Goal: Task Accomplishment & Management: Complete application form

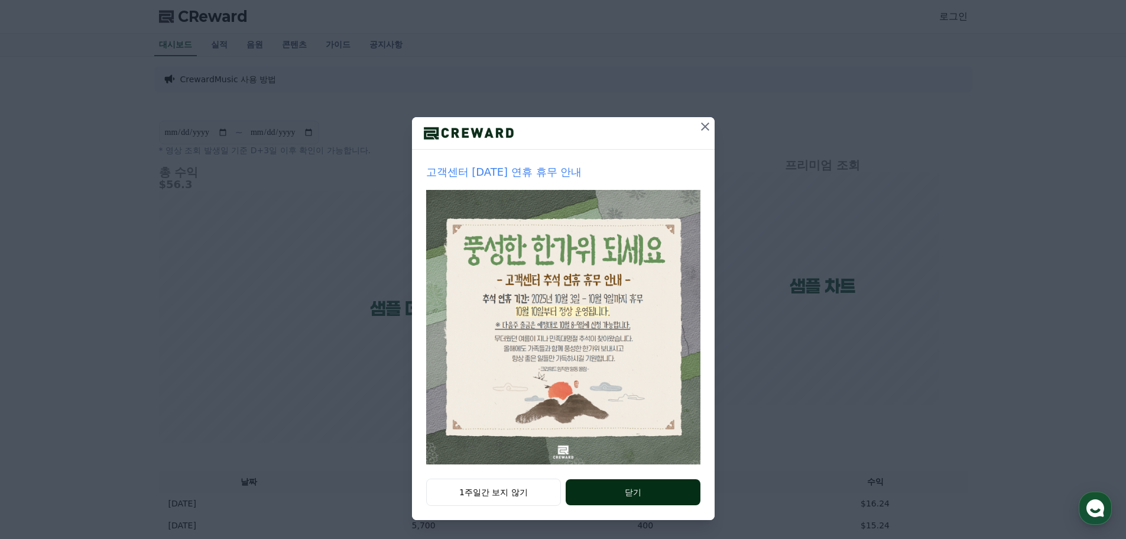
click at [660, 494] on button "닫기" at bounding box center [633, 492] width 134 height 26
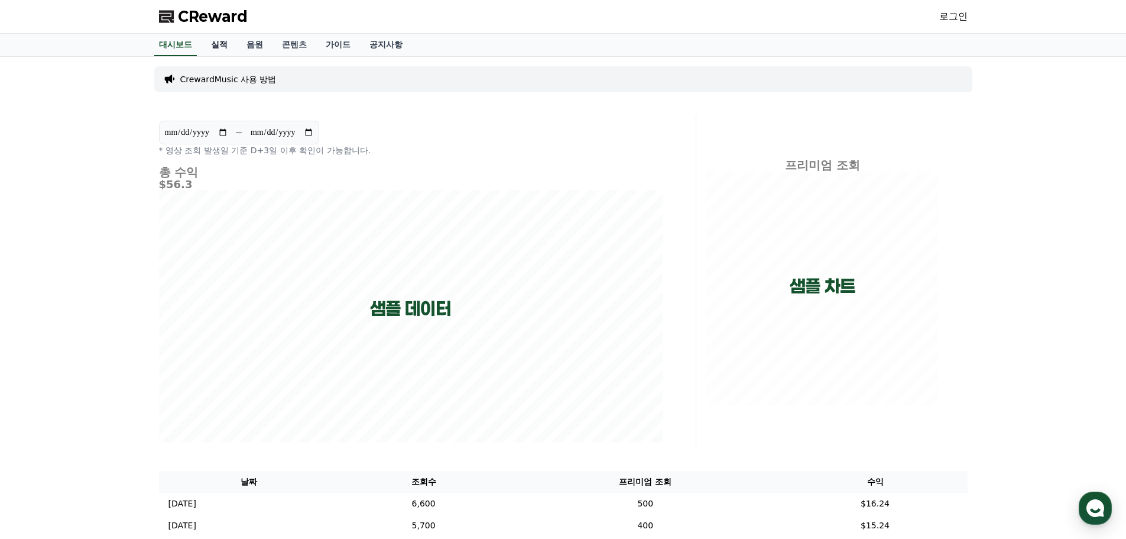
click at [210, 46] on link "실적" at bounding box center [219, 45] width 35 height 22
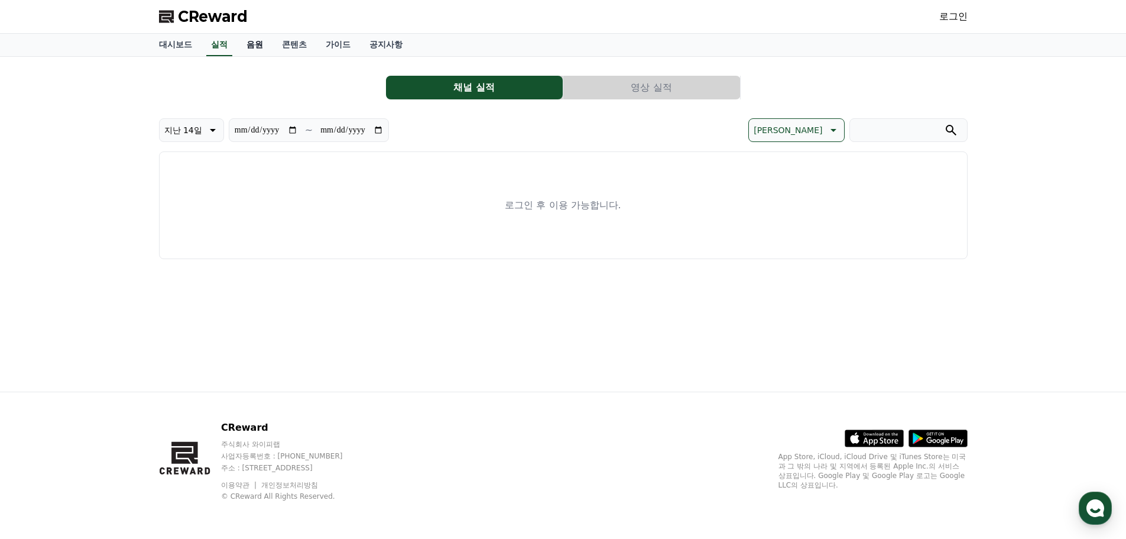
click at [253, 44] on link "음원" at bounding box center [254, 45] width 35 height 22
click at [301, 47] on link "콘텐츠" at bounding box center [295, 45] width 44 height 22
click at [332, 44] on link "가이드" at bounding box center [338, 45] width 44 height 22
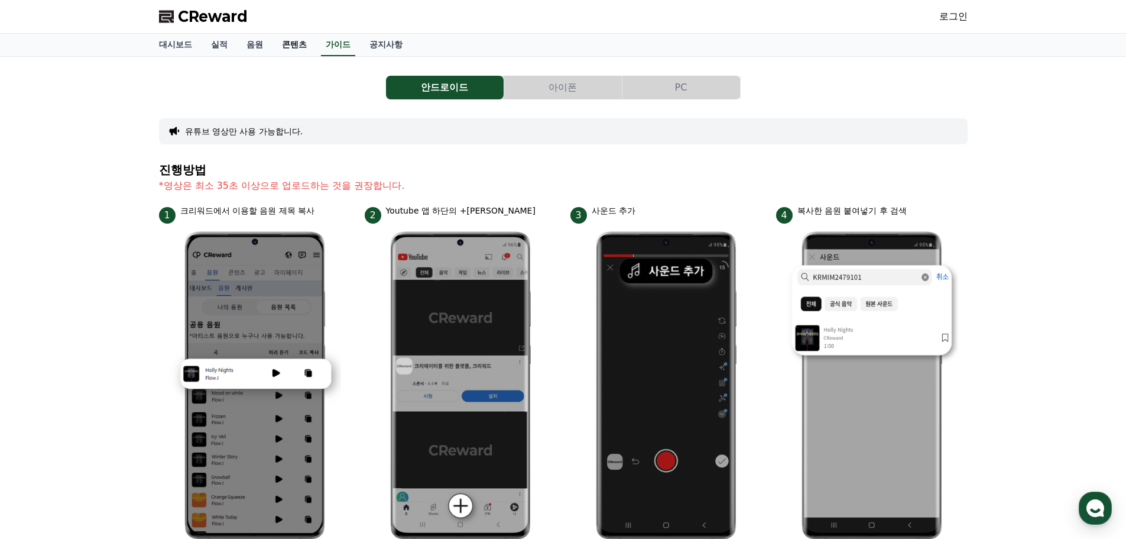
click at [294, 47] on link "콘텐츠" at bounding box center [295, 45] width 44 height 22
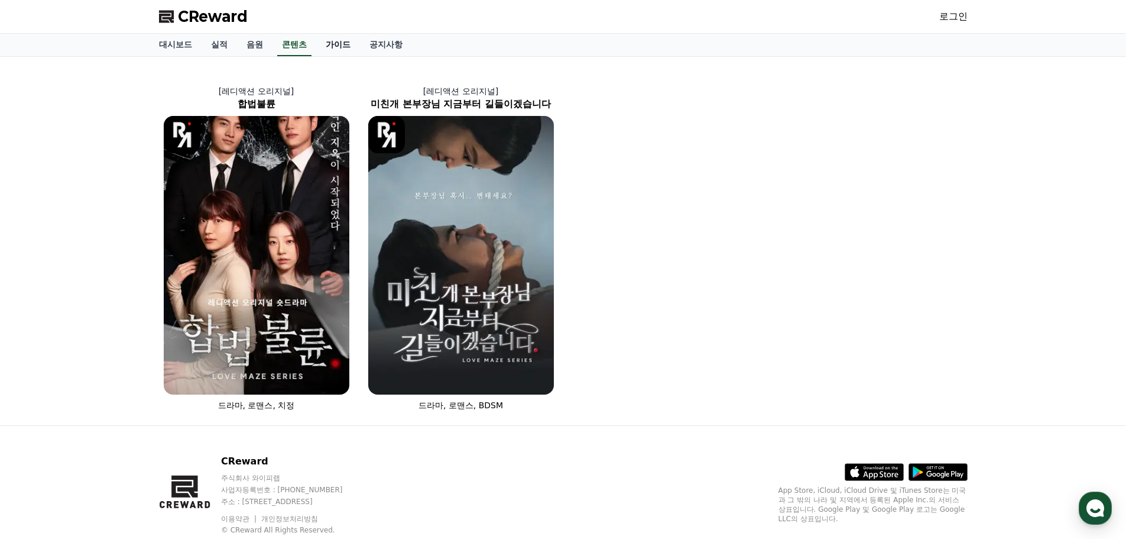
click at [333, 47] on link "가이드" at bounding box center [338, 45] width 44 height 22
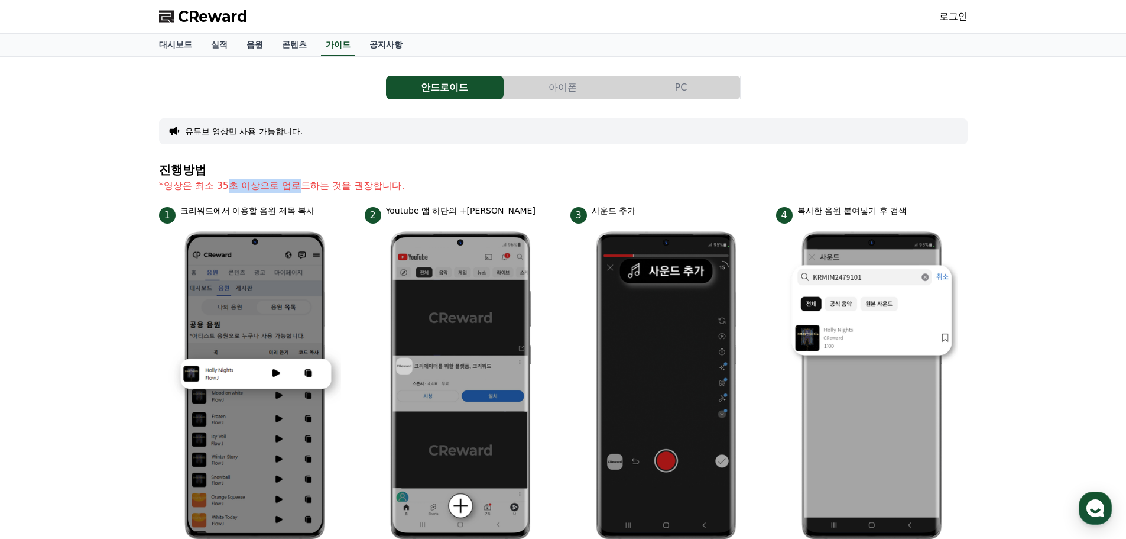
drag, startPoint x: 225, startPoint y: 189, endPoint x: 300, endPoint y: 195, distance: 74.8
click at [300, 195] on section "진행방법 *영상은 최소 35초 이상으로 업로드하는 것을 권장합니다." at bounding box center [563, 183] width 809 height 41
click at [374, 47] on link "공지사항" at bounding box center [386, 45] width 52 height 22
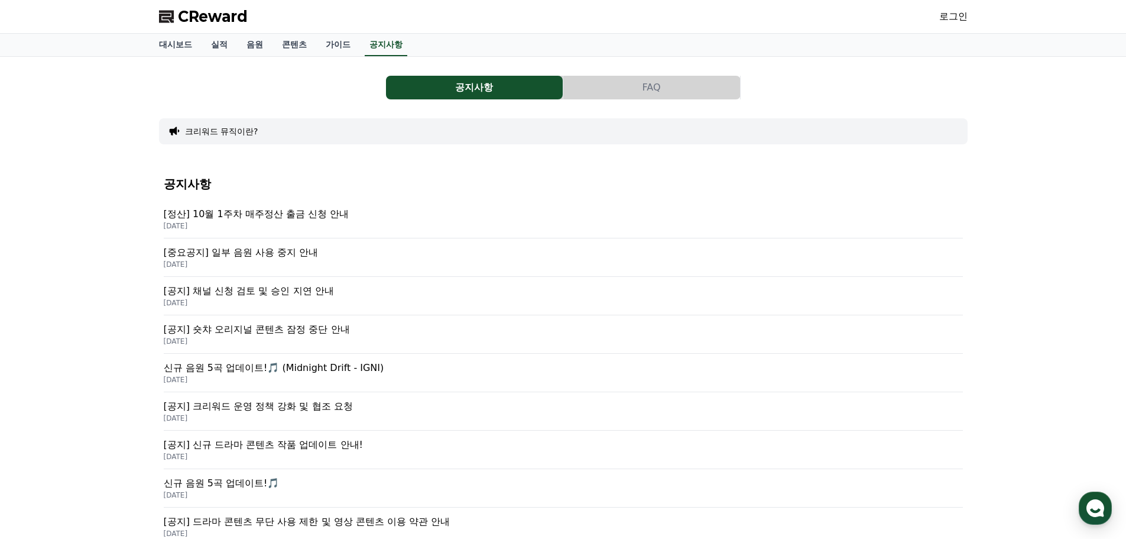
click at [303, 294] on p "[공지] 채널 신청 검토 및 승인 지연 안내" at bounding box center [563, 291] width 799 height 14
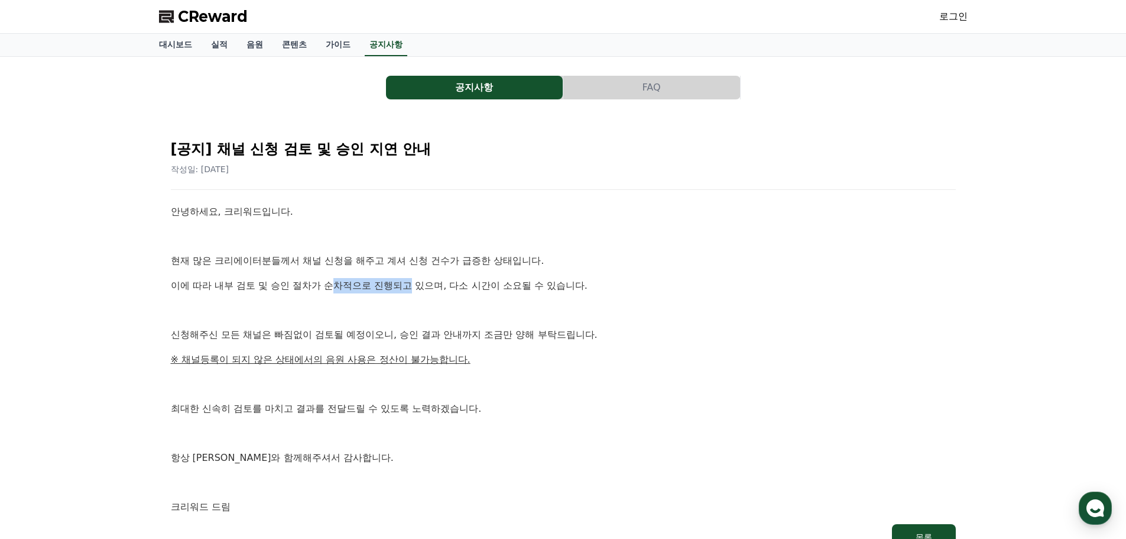
drag, startPoint x: 331, startPoint y: 286, endPoint x: 414, endPoint y: 285, distance: 82.8
click at [414, 285] on p "이에 따라 내부 검토 및 승인 절차가 순차적으로 진행되고 있으며, 다소 시간이 소요될 수 있습니다." at bounding box center [563, 285] width 785 height 15
click at [177, 42] on link "대시보드" at bounding box center [176, 45] width 52 height 22
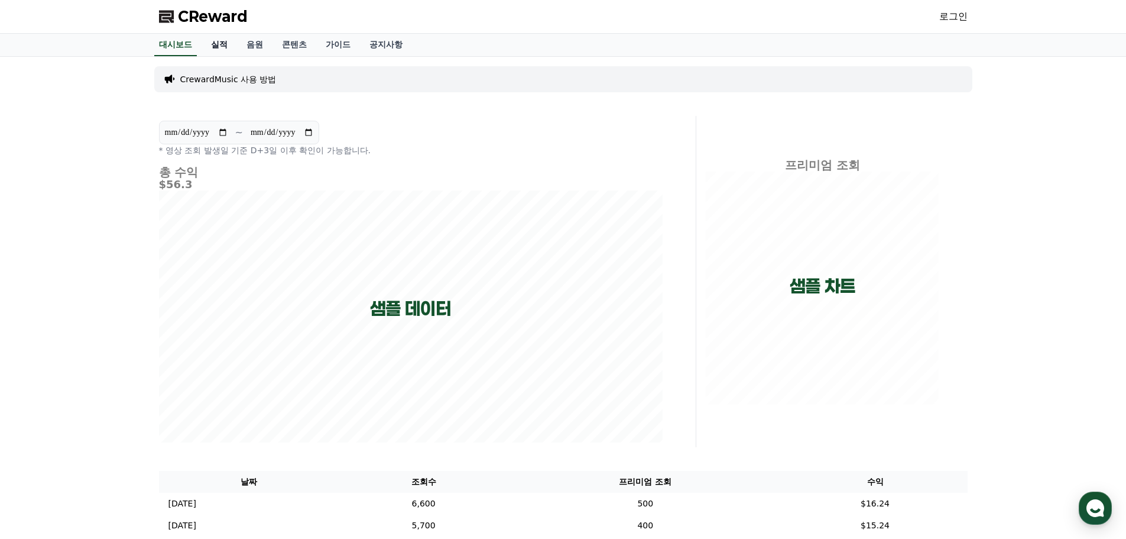
click at [225, 48] on link "실적" at bounding box center [219, 45] width 35 height 22
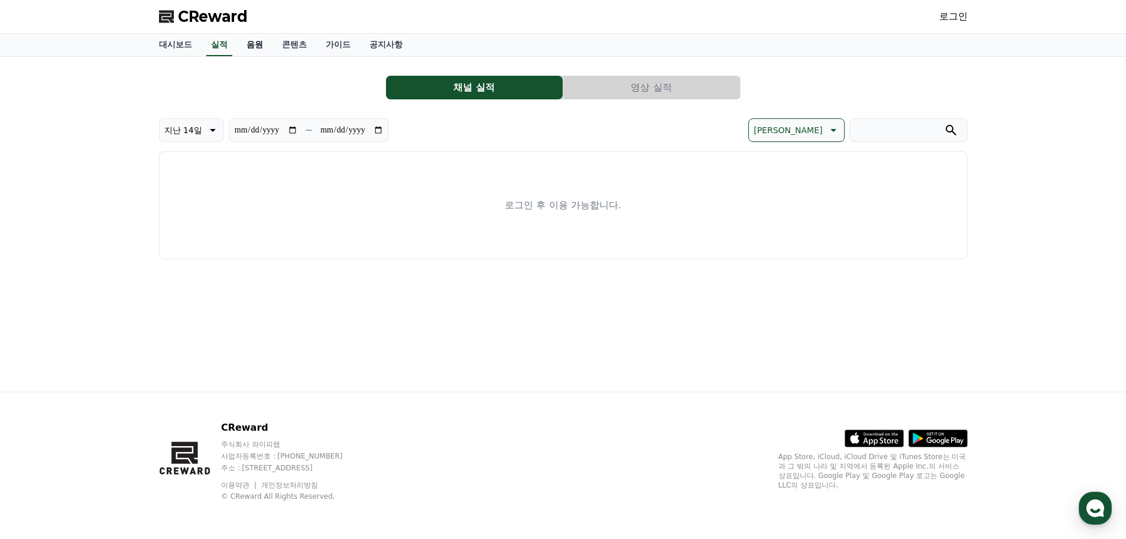
click at [244, 41] on link "음원" at bounding box center [254, 45] width 35 height 22
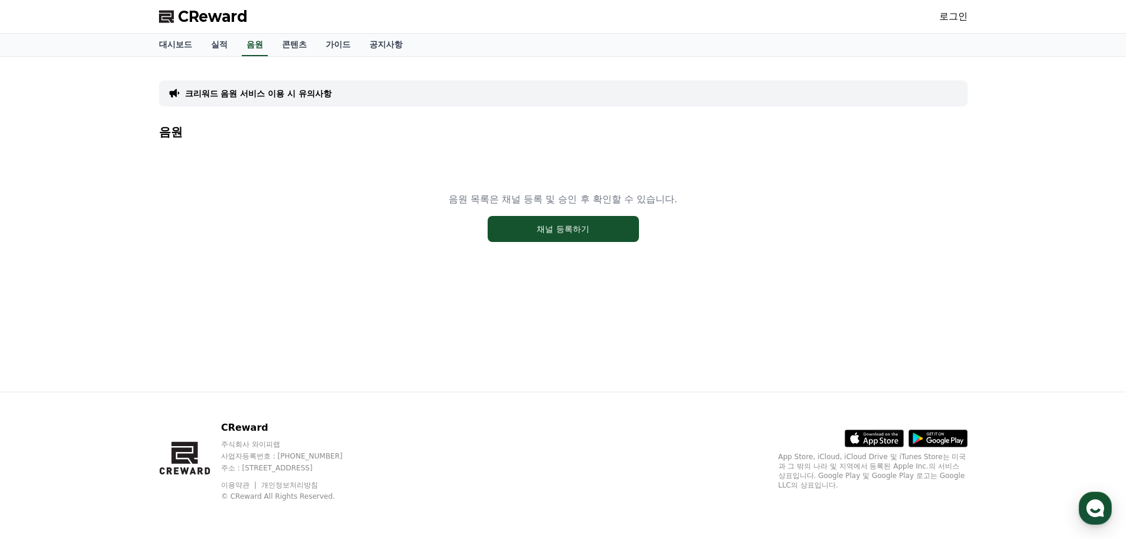
click at [951, 12] on link "로그인" at bounding box center [953, 16] width 28 height 14
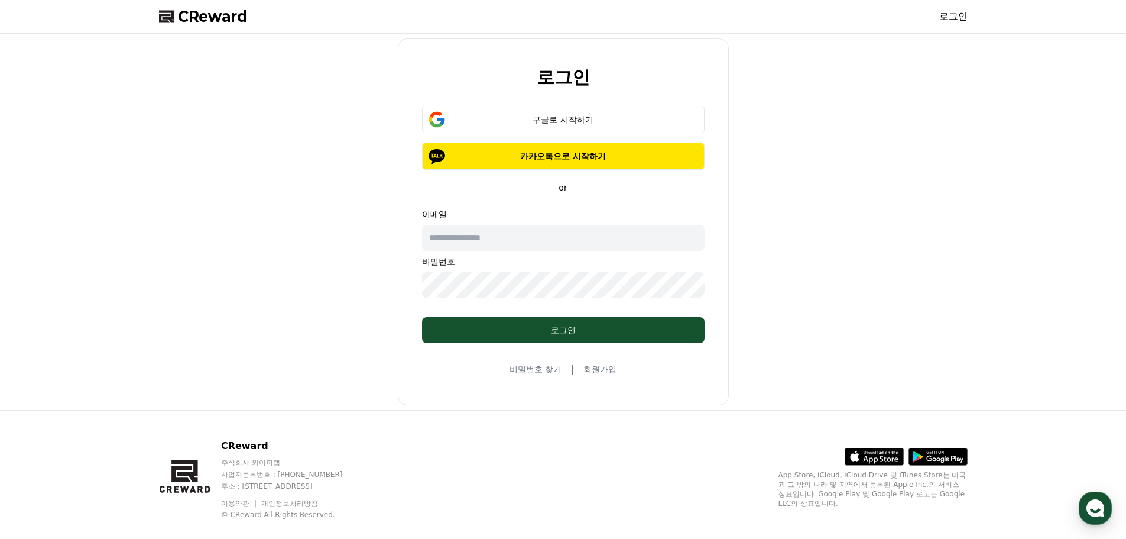
click at [606, 371] on link "회원가입" at bounding box center [599, 369] width 33 height 12
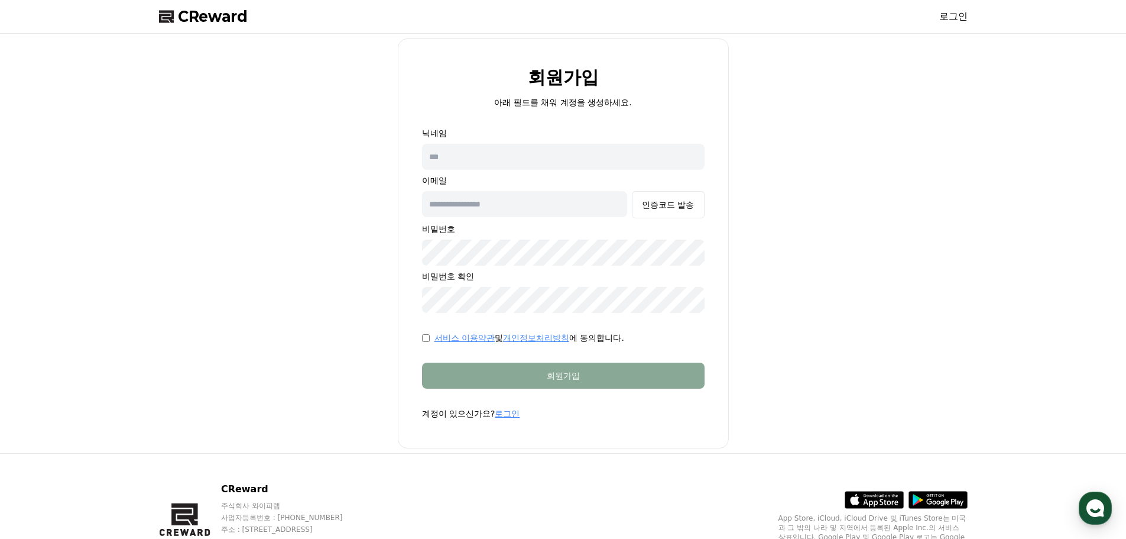
click at [502, 155] on input "text" at bounding box center [563, 157] width 283 height 26
type input "*"
type input "**"
type input "*"
type input "**********"
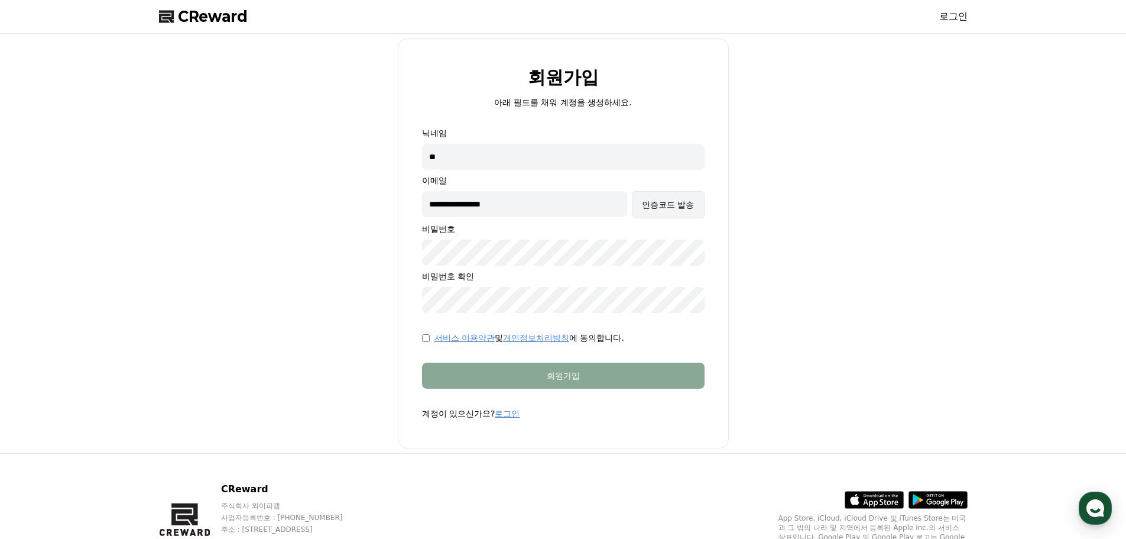
click at [655, 200] on div "인증코드 발송" at bounding box center [668, 205] width 52 height 12
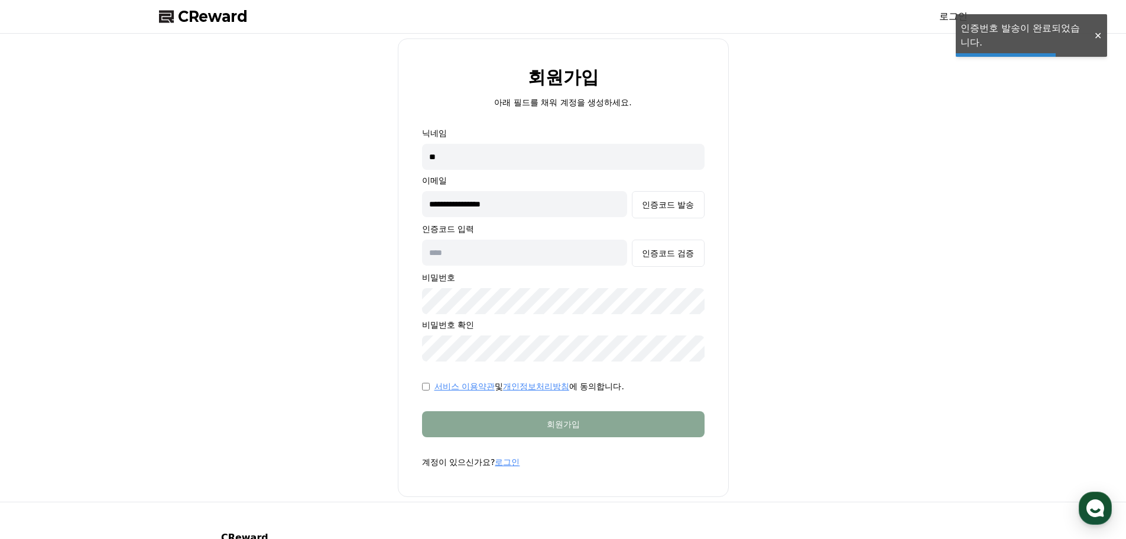
click at [512, 261] on input "text" at bounding box center [525, 252] width 206 height 26
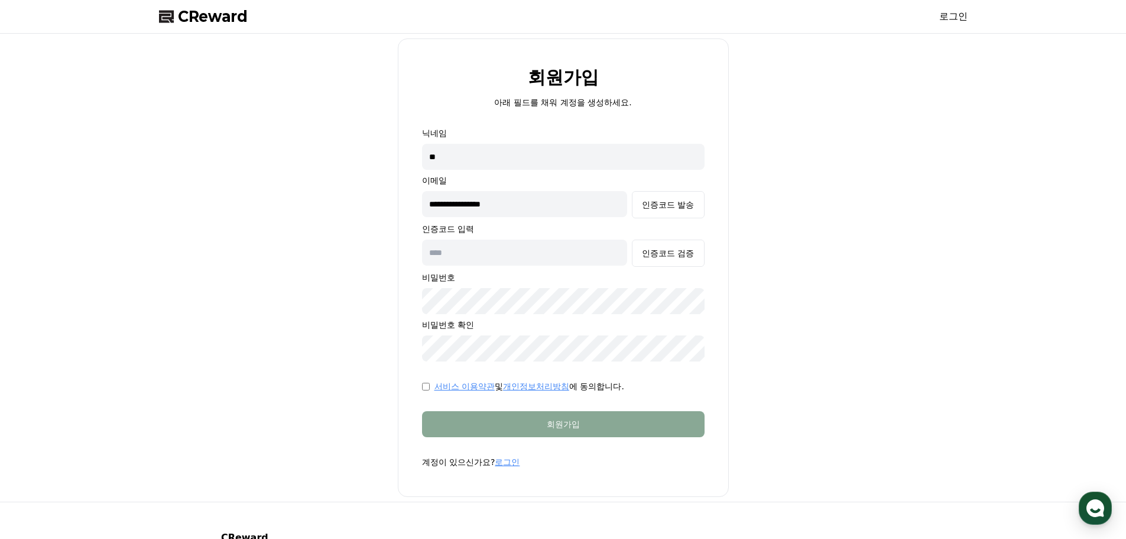
click at [485, 254] on input "text" at bounding box center [525, 252] width 206 height 26
paste input "******"
type input "******"
click at [693, 261] on button "인증코드 검증" at bounding box center [668, 252] width 72 height 27
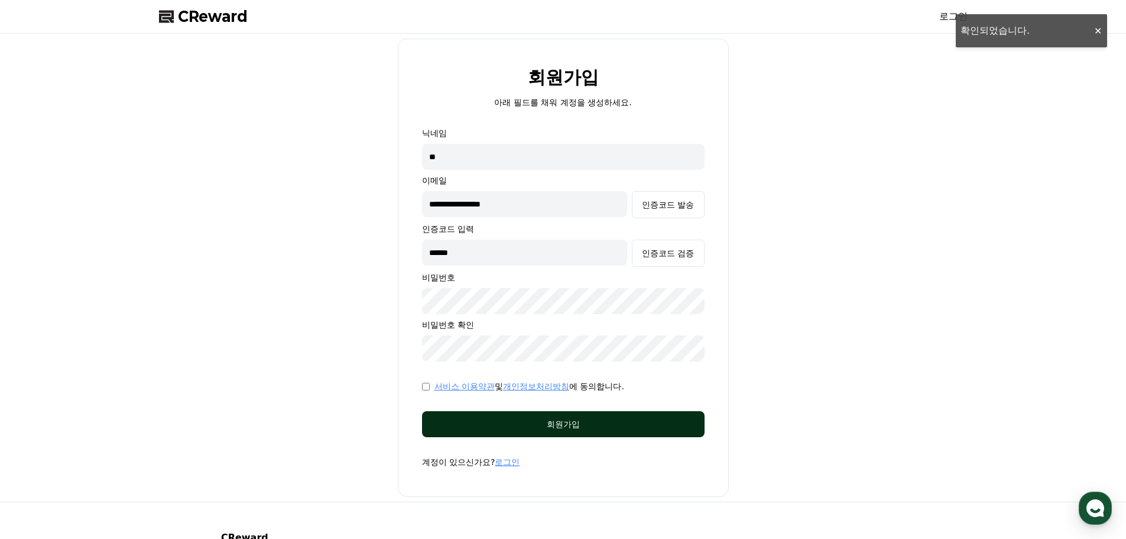
click at [487, 421] on div "회원가입" at bounding box center [563, 424] width 235 height 12
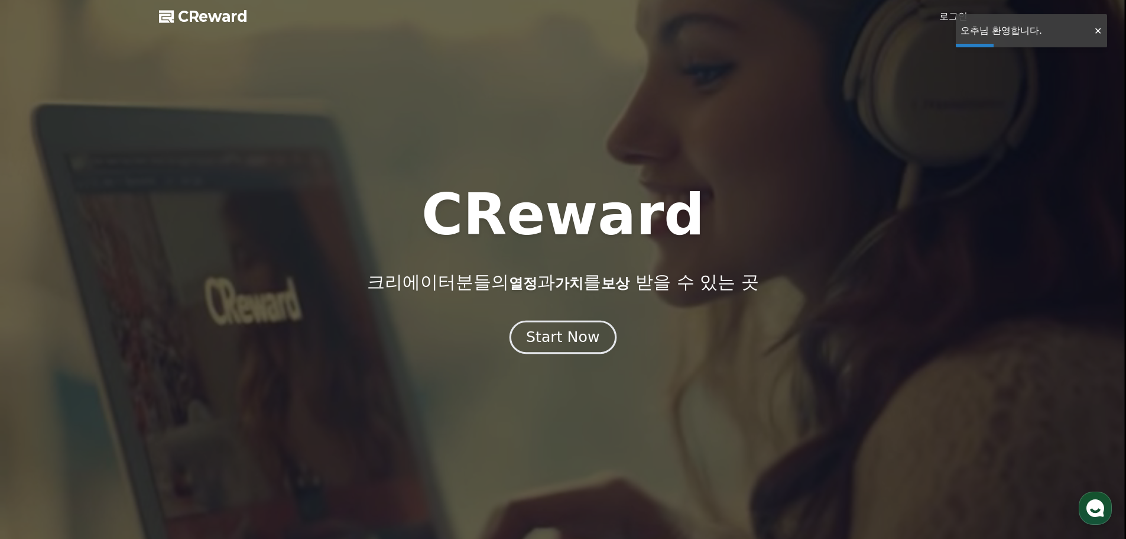
click at [583, 345] on div "Start Now" at bounding box center [562, 337] width 73 height 20
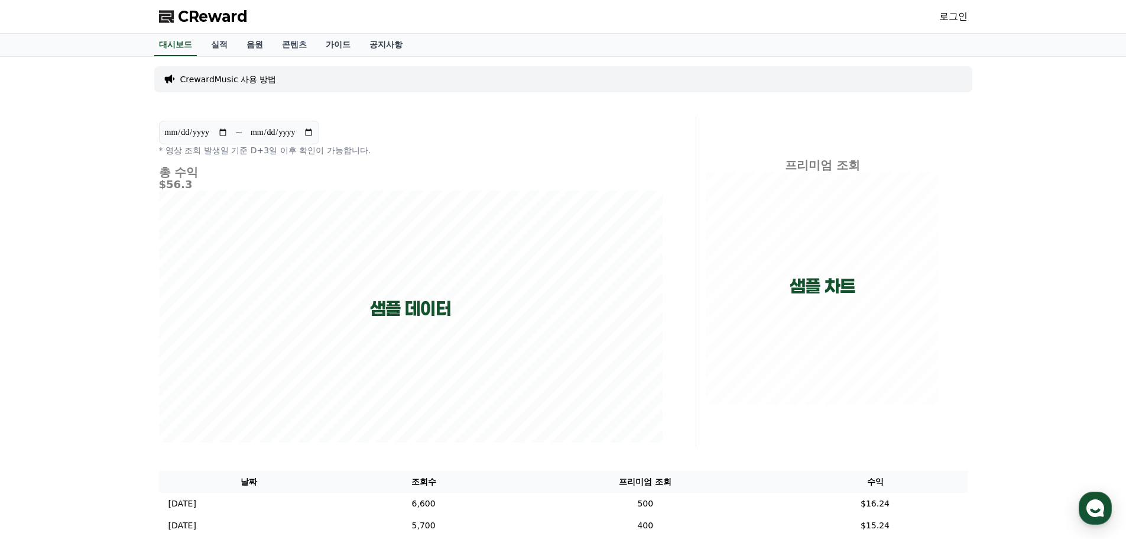
click at [957, 14] on link "로그인" at bounding box center [953, 16] width 28 height 14
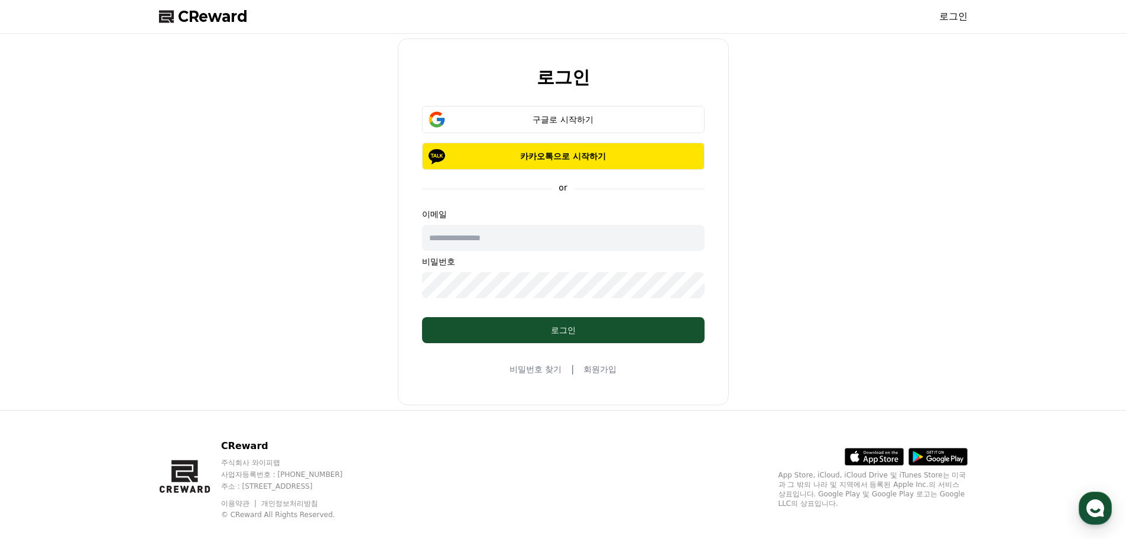
type input "**********"
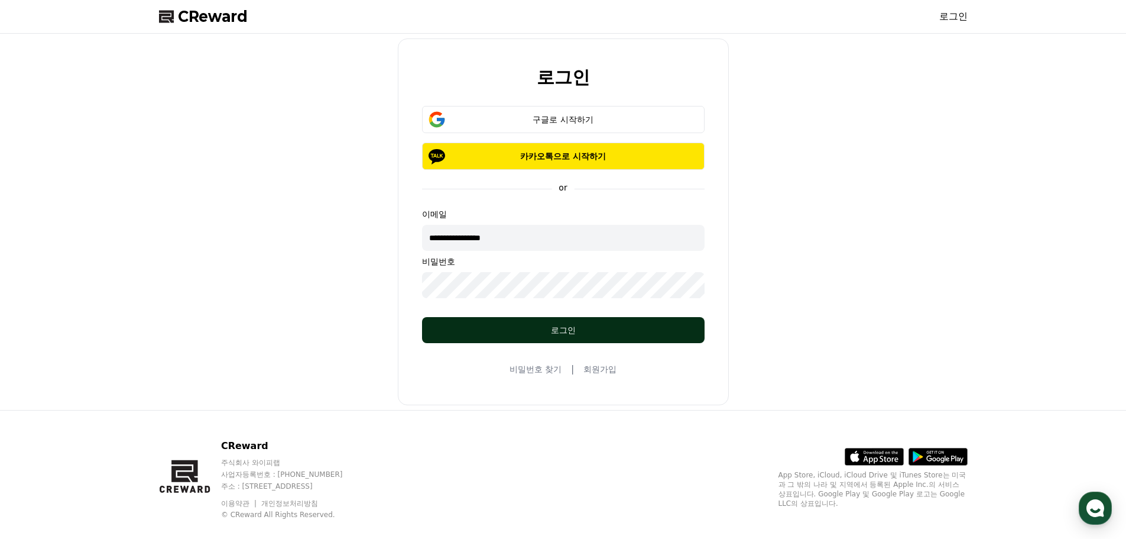
click at [525, 325] on div "로그인" at bounding box center [563, 330] width 235 height 12
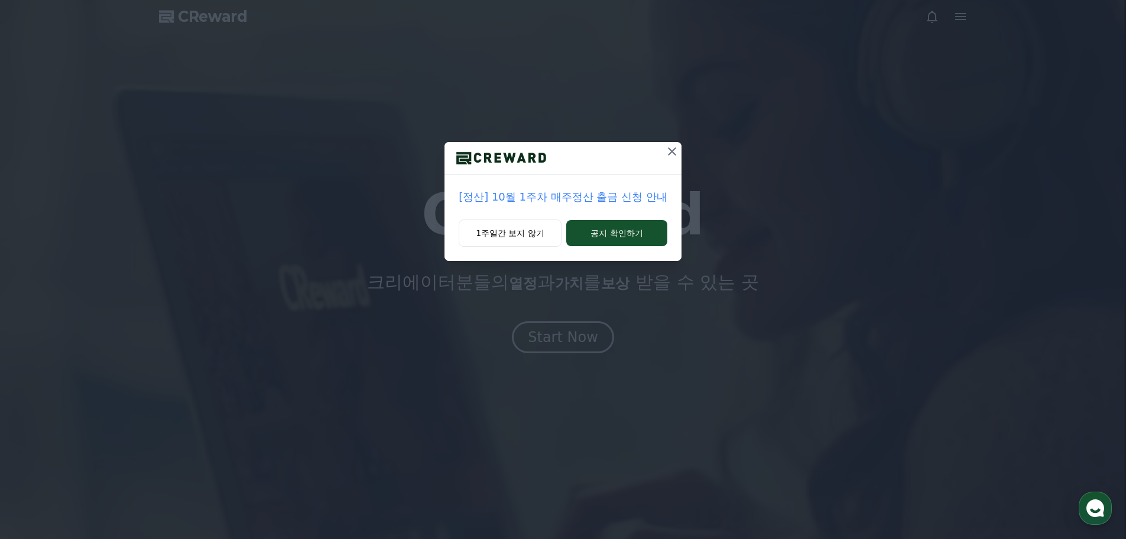
select select "**********"
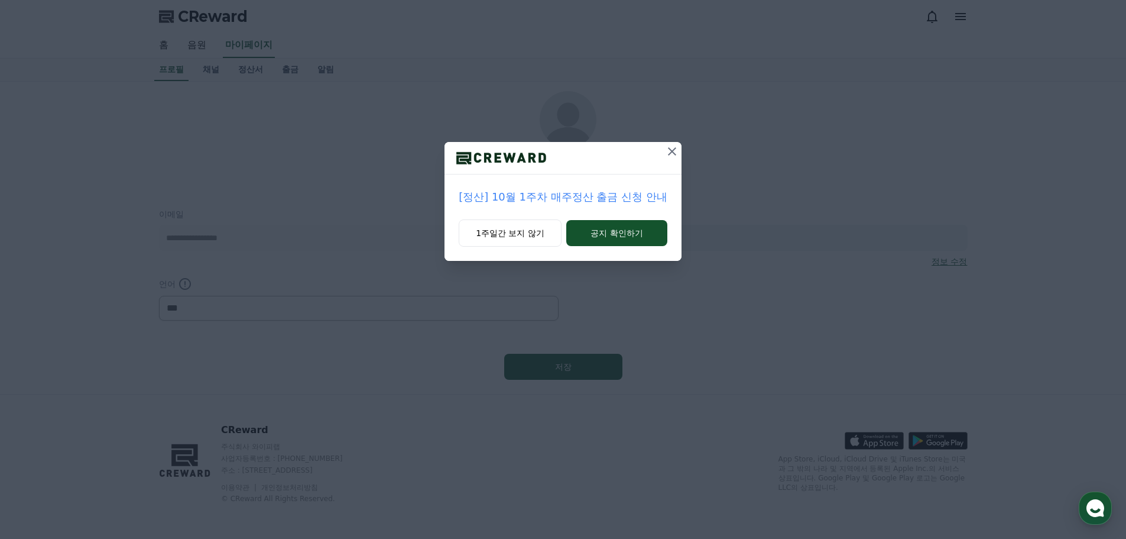
click at [672, 147] on icon at bounding box center [672, 151] width 14 height 14
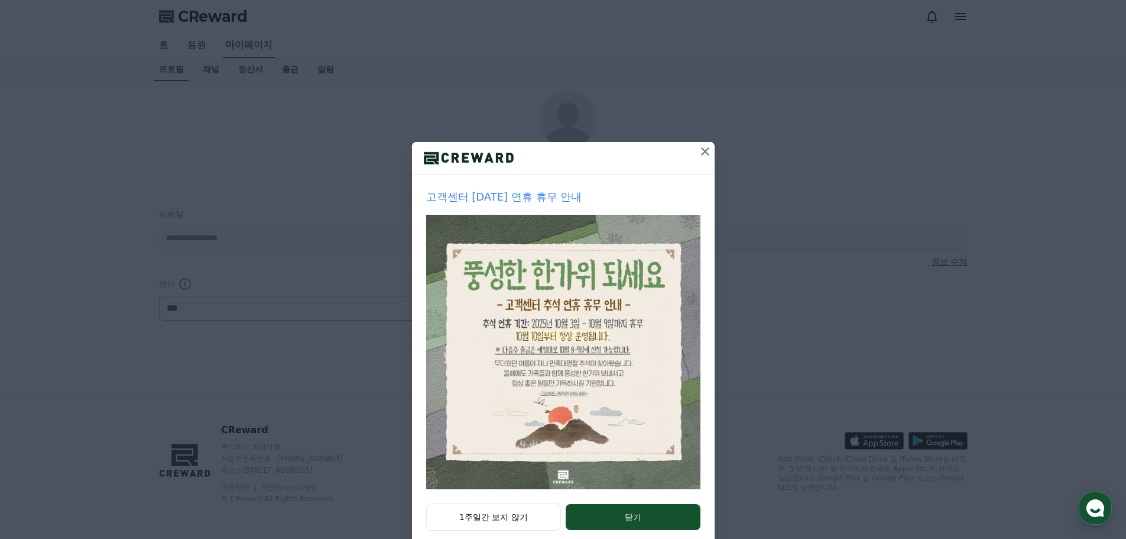
click at [698, 150] on icon at bounding box center [705, 151] width 14 height 14
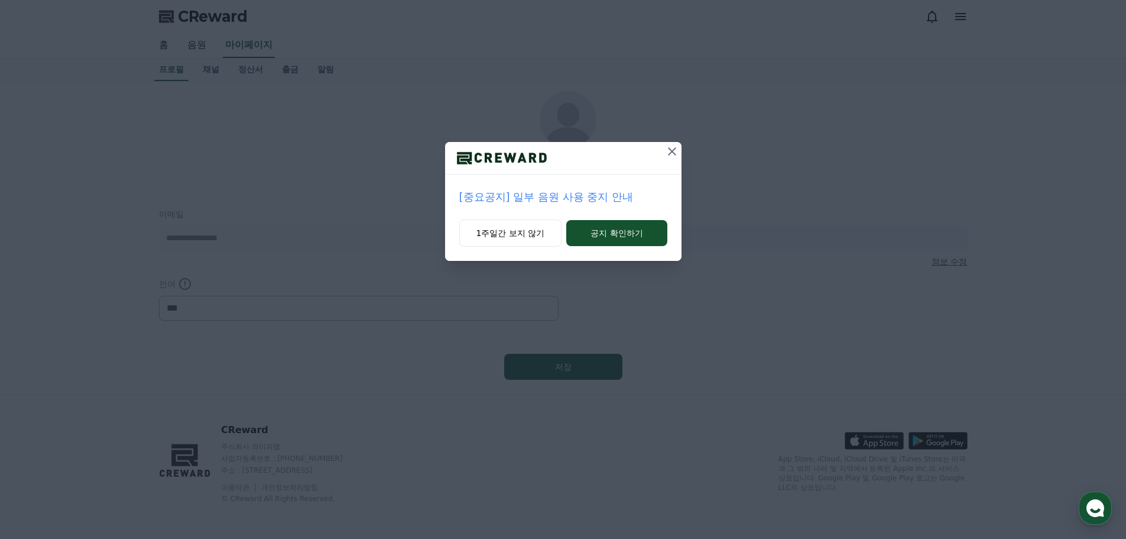
click at [675, 152] on icon at bounding box center [672, 151] width 14 height 14
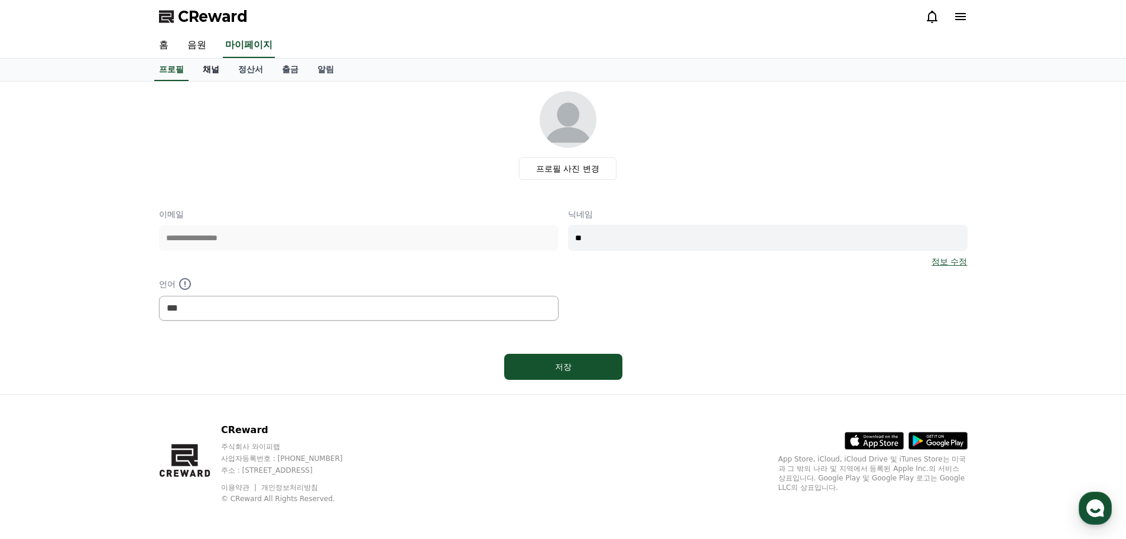
click at [215, 71] on link "채널" at bounding box center [210, 70] width 35 height 22
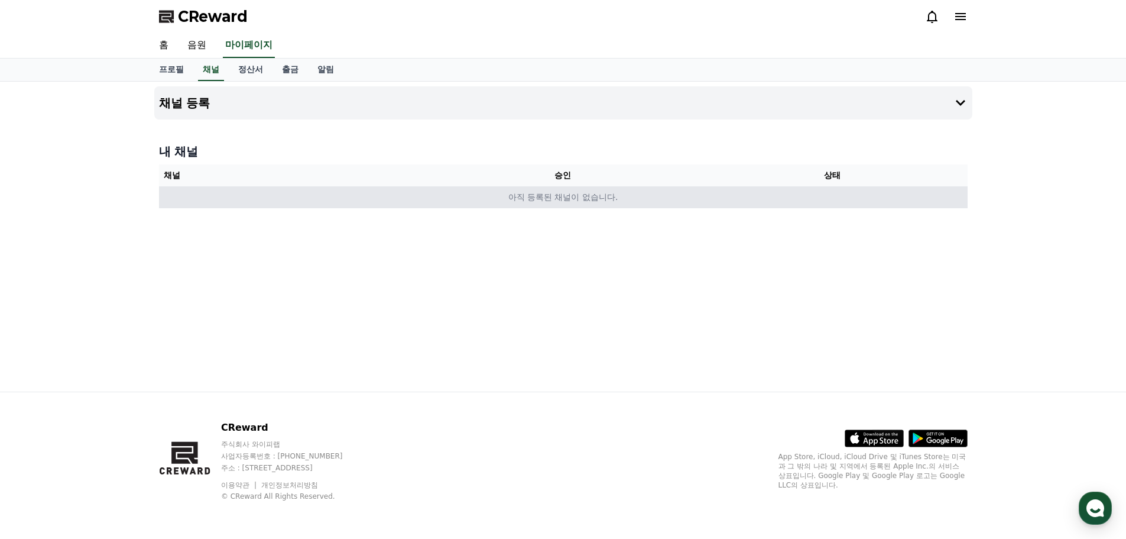
click at [452, 200] on td "아직 등록된 채널이 없습니다." at bounding box center [563, 197] width 809 height 22
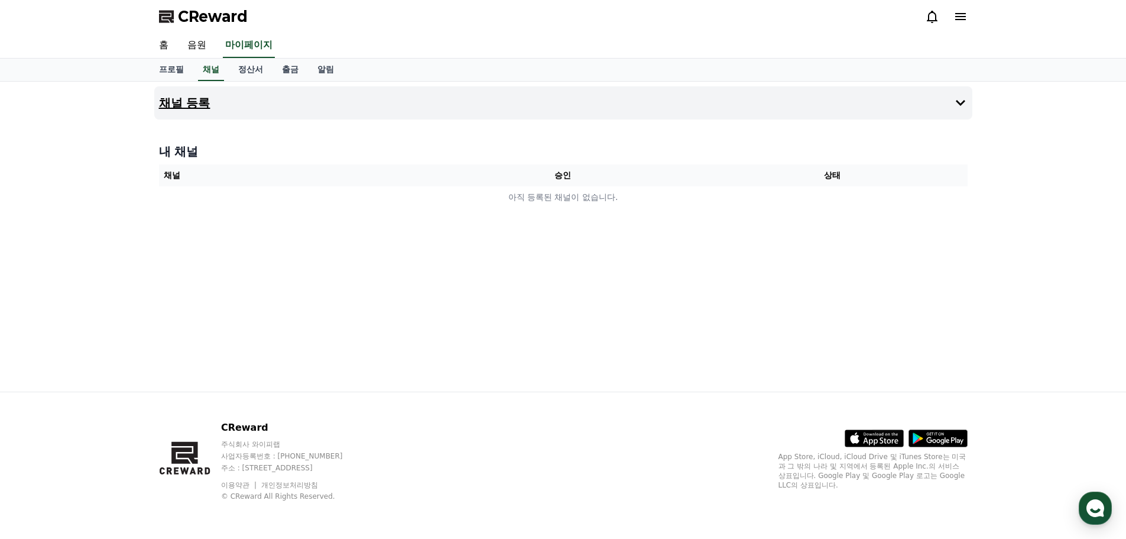
click at [325, 112] on button "채널 등록" at bounding box center [563, 102] width 818 height 33
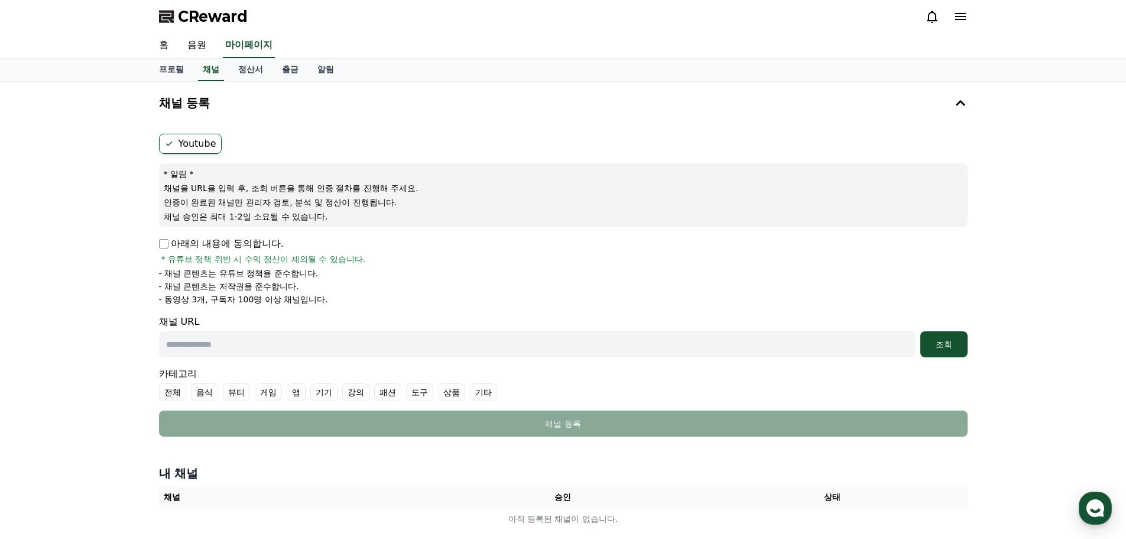
click at [242, 349] on input "text" at bounding box center [537, 344] width 757 height 26
click at [239, 354] on input "text" at bounding box center [537, 344] width 757 height 26
paste input "**********"
type input "**********"
click at [959, 349] on div "조회" at bounding box center [944, 344] width 38 height 12
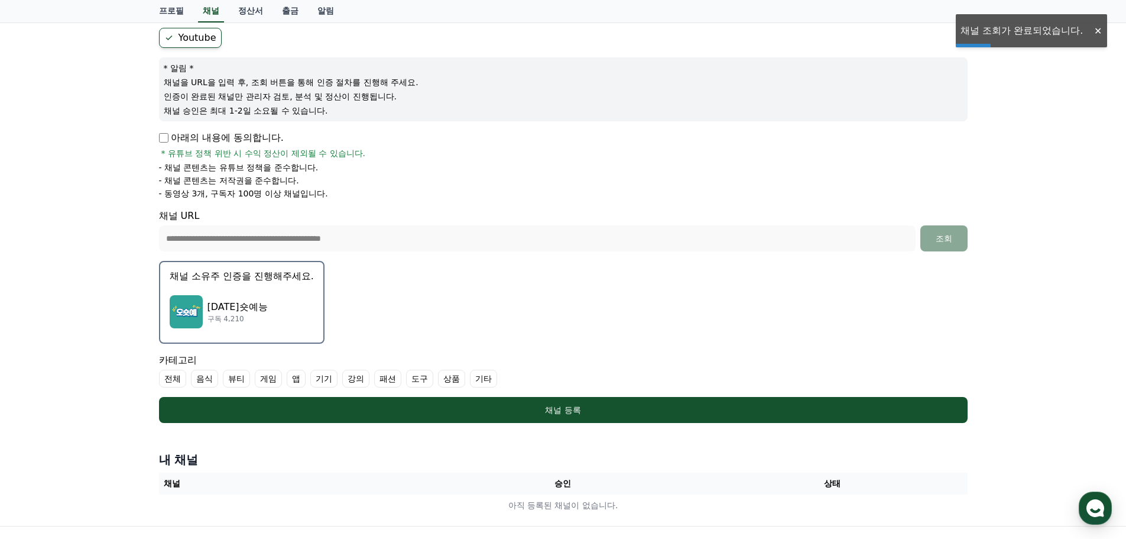
scroll to position [118, 0]
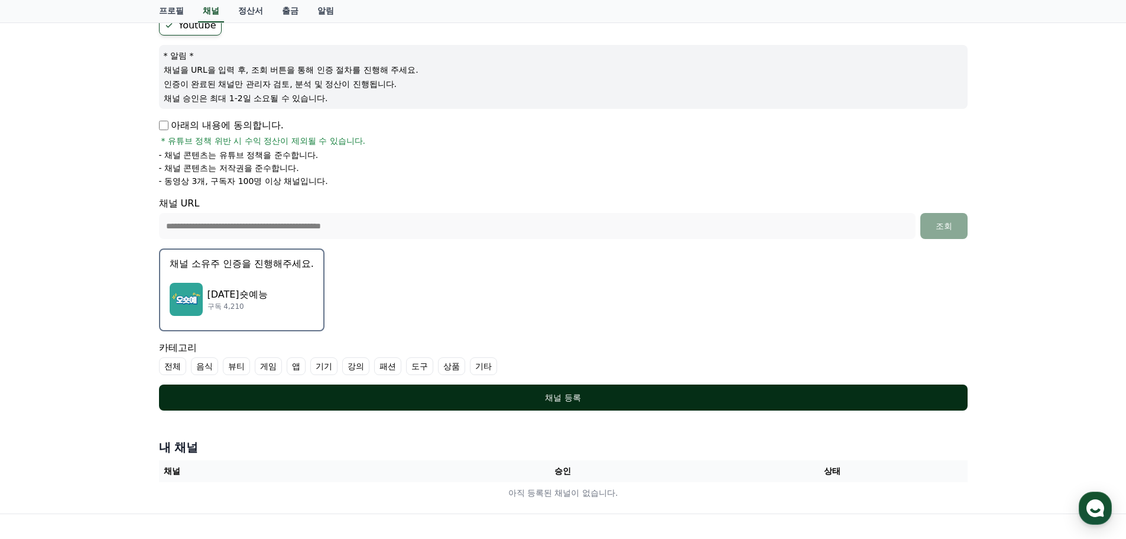
click at [531, 401] on div "채널 등록" at bounding box center [563, 397] width 761 height 12
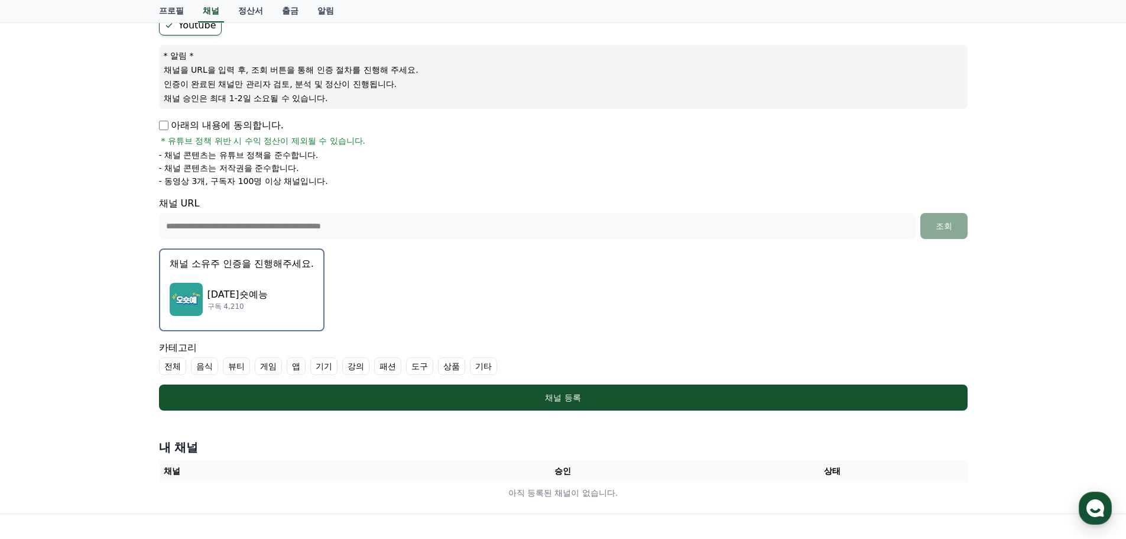
click at [481, 369] on label "기타" at bounding box center [483, 366] width 27 height 18
click at [175, 365] on label "전체" at bounding box center [172, 366] width 27 height 18
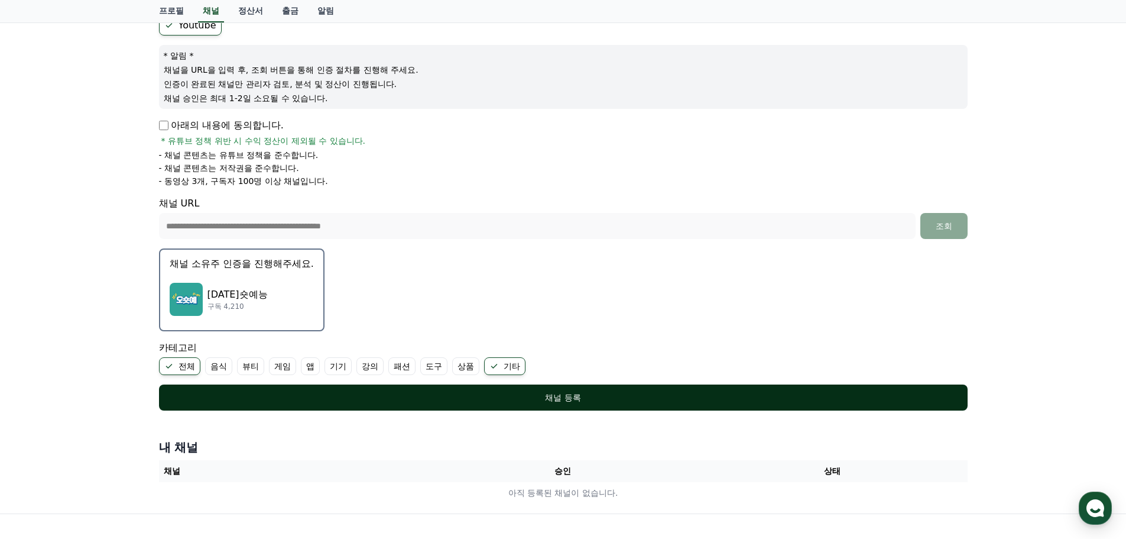
click at [408, 392] on div "채널 등록" at bounding box center [563, 397] width 761 height 12
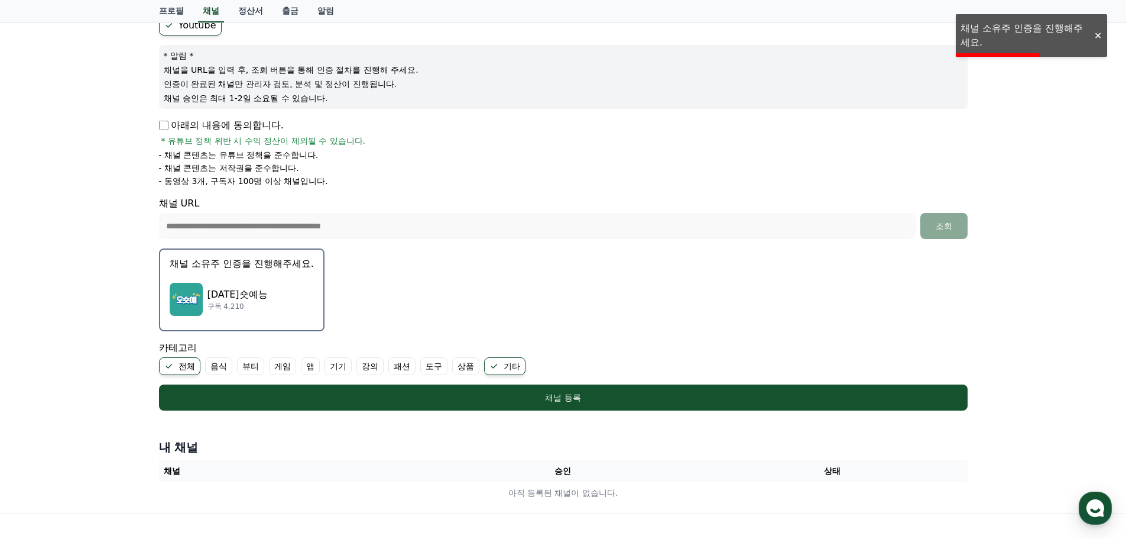
click at [225, 302] on p "구독 4,210" at bounding box center [237, 305] width 60 height 9
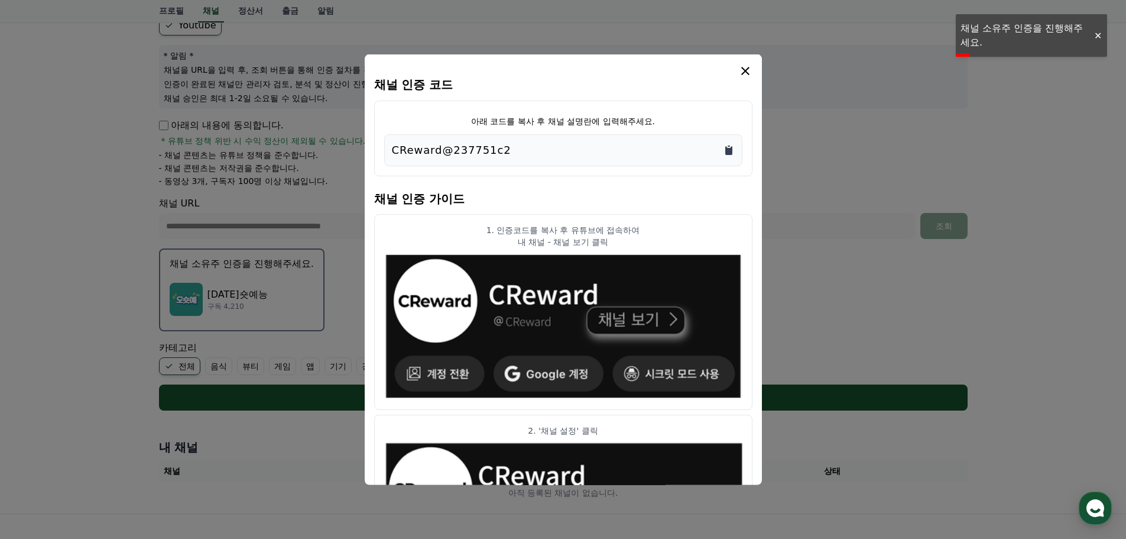
click at [732, 150] on icon "Copy to clipboard" at bounding box center [728, 149] width 7 height 9
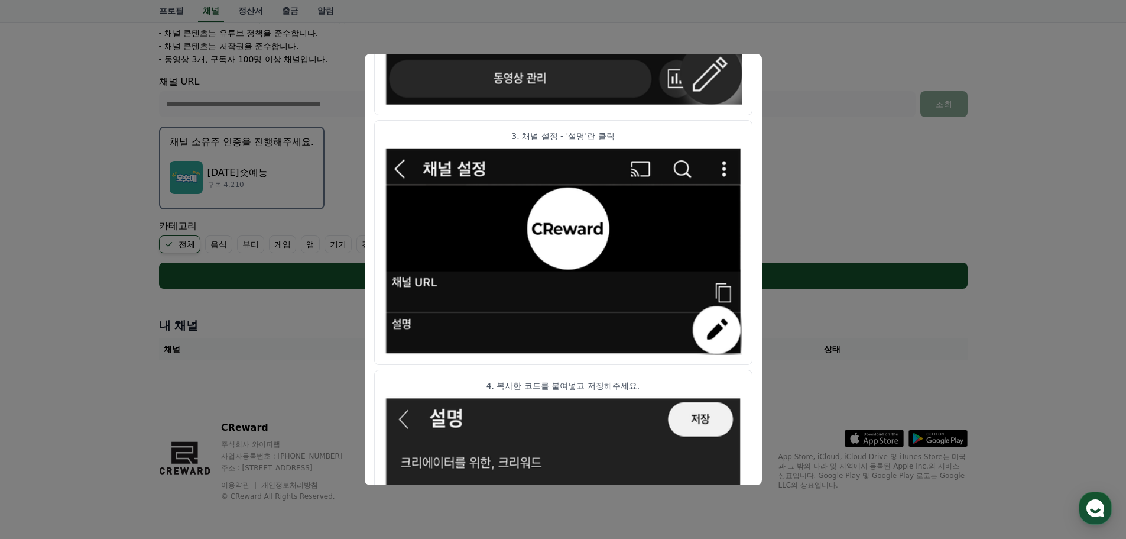
scroll to position [589, 0]
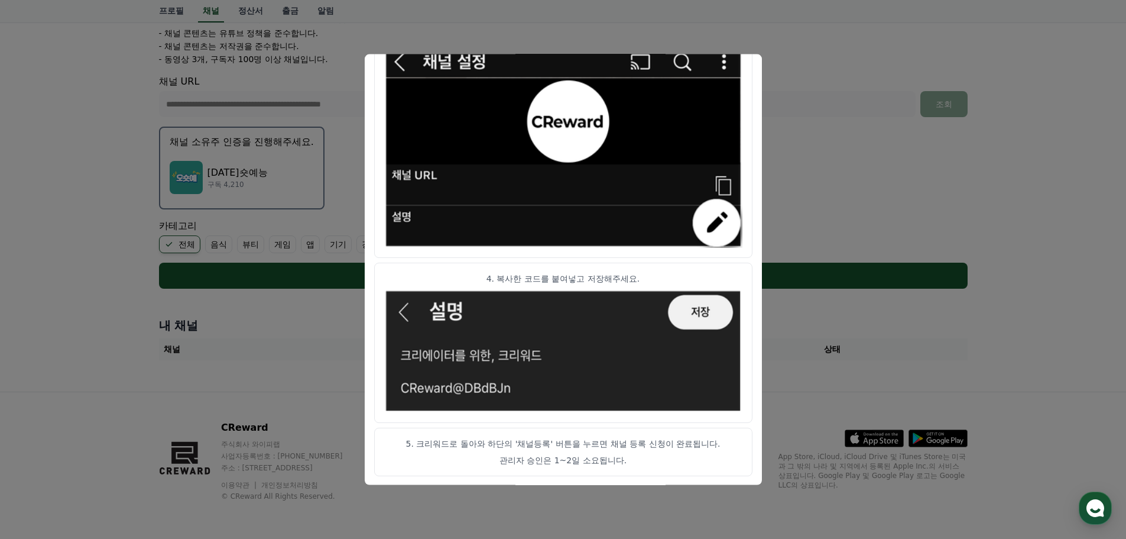
drag, startPoint x: 452, startPoint y: 446, endPoint x: 679, endPoint y: 448, distance: 227.6
click at [679, 448] on p "5. 크리워드로 돌아와 하단의 '채널등록' 버튼을 누르면 채널 등록 신청이 완료됩니다." at bounding box center [563, 443] width 358 height 12
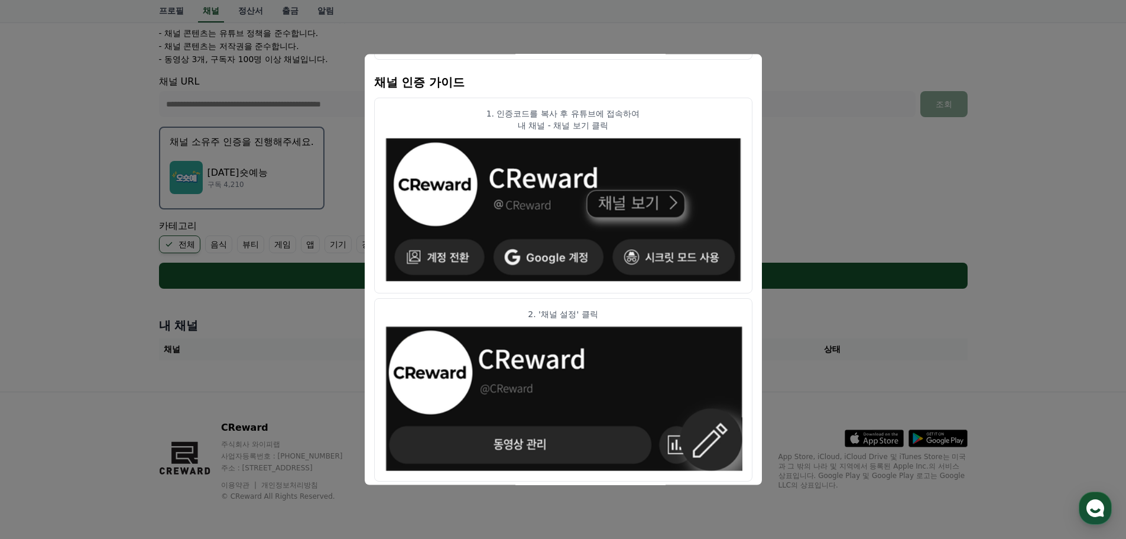
scroll to position [0, 0]
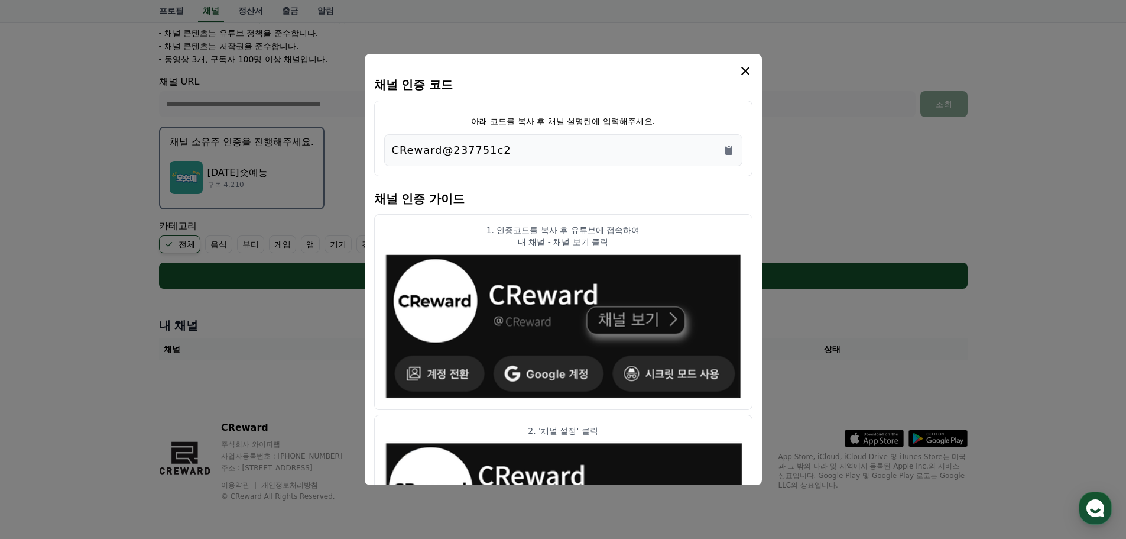
click at [747, 74] on icon "modal" at bounding box center [745, 70] width 14 height 14
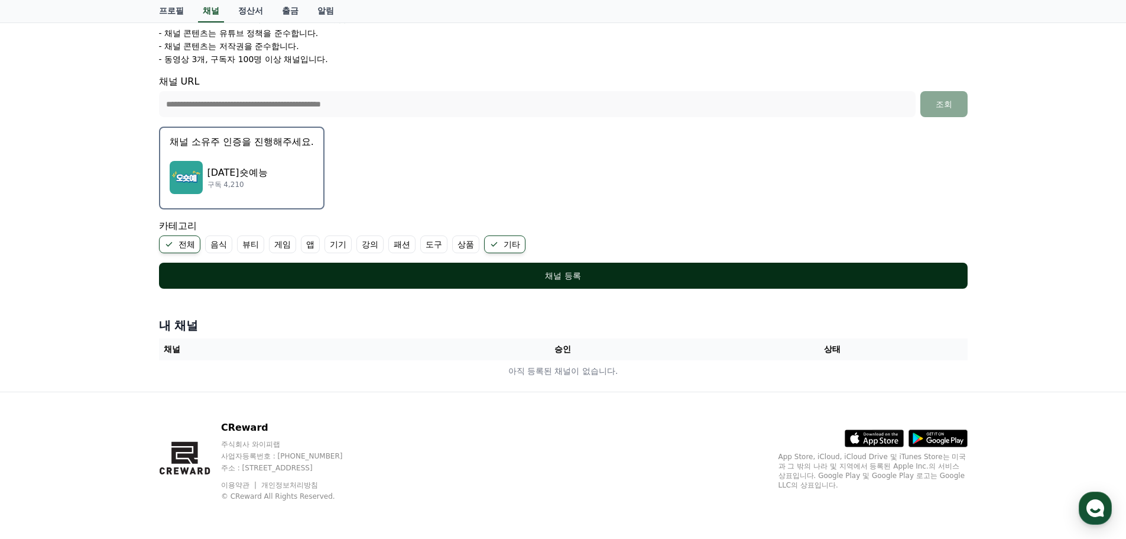
click at [689, 280] on div "채널 등록" at bounding box center [563, 276] width 761 height 12
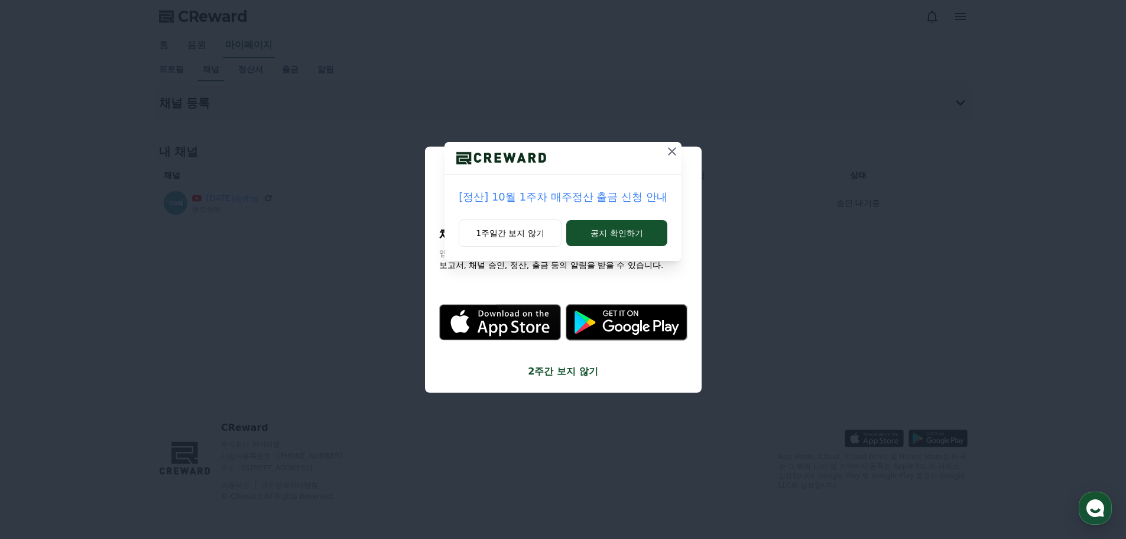
click at [674, 154] on icon at bounding box center [672, 151] width 8 height 8
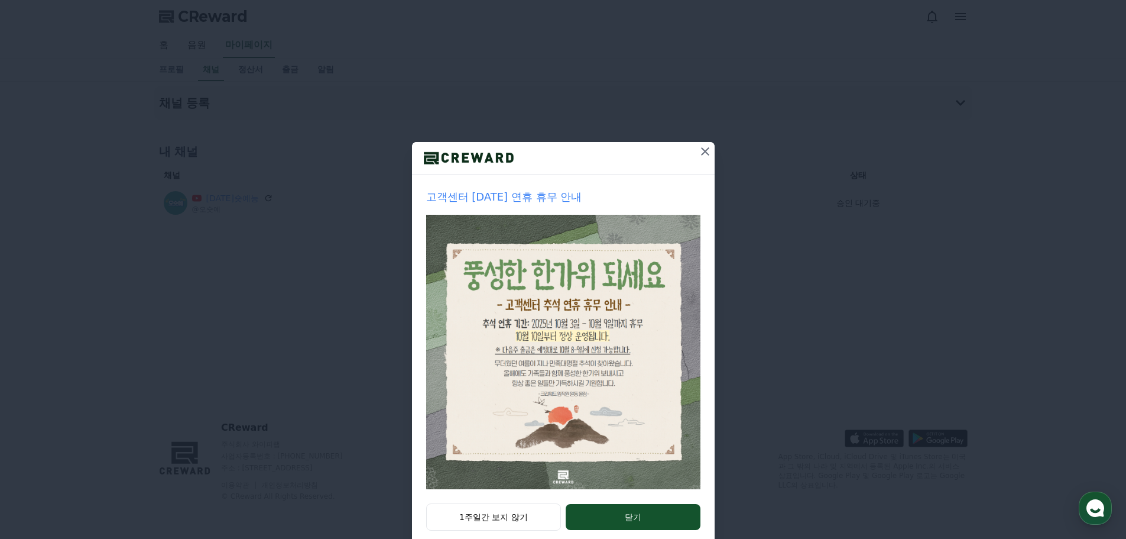
click at [698, 148] on icon at bounding box center [705, 151] width 14 height 14
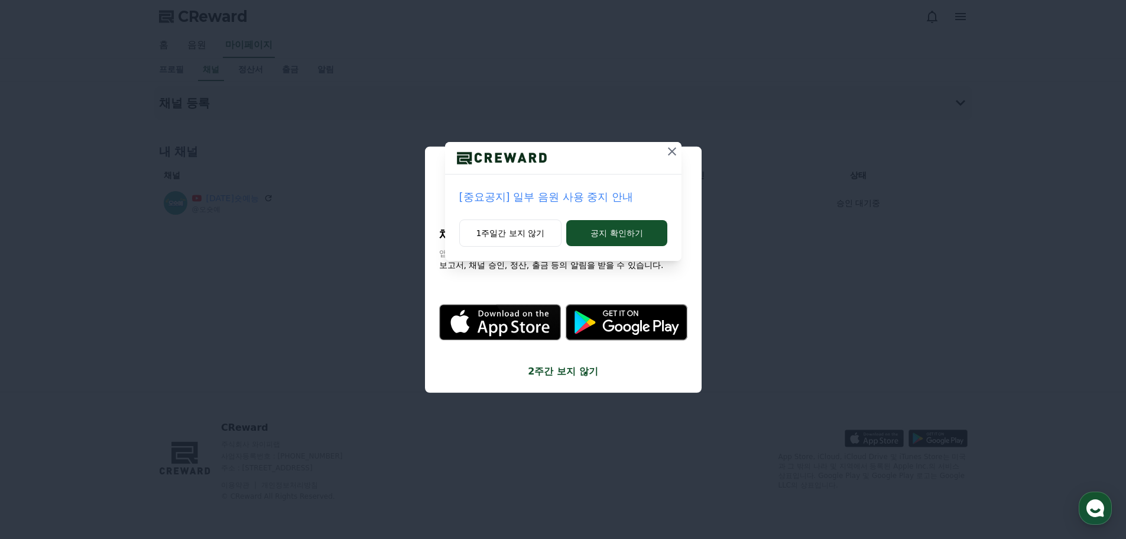
click at [669, 147] on icon at bounding box center [672, 151] width 14 height 14
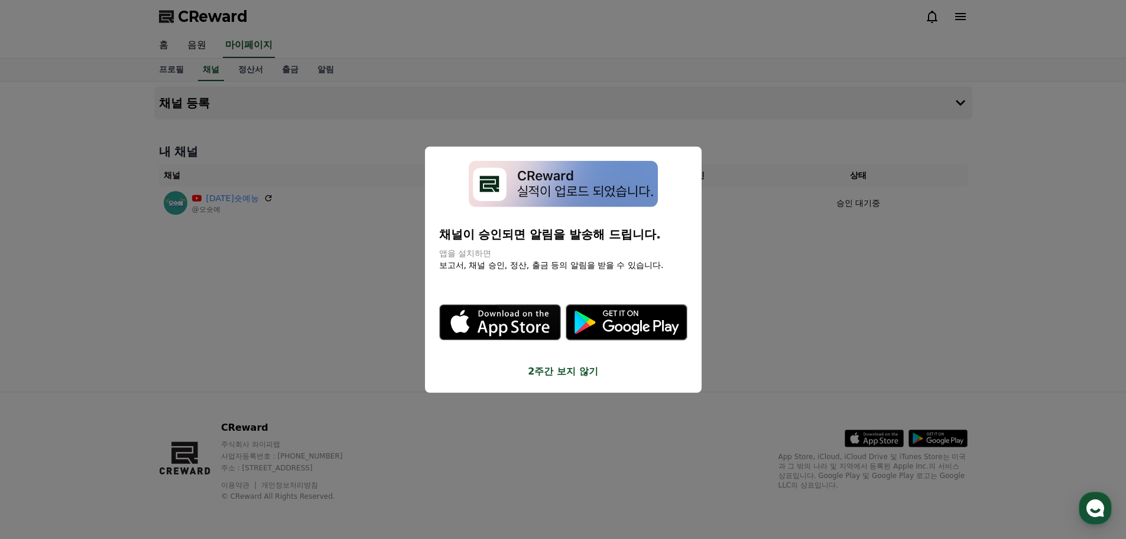
click at [774, 160] on button "close modal" at bounding box center [563, 269] width 1126 height 539
